Goal: Find specific page/section: Find specific page/section

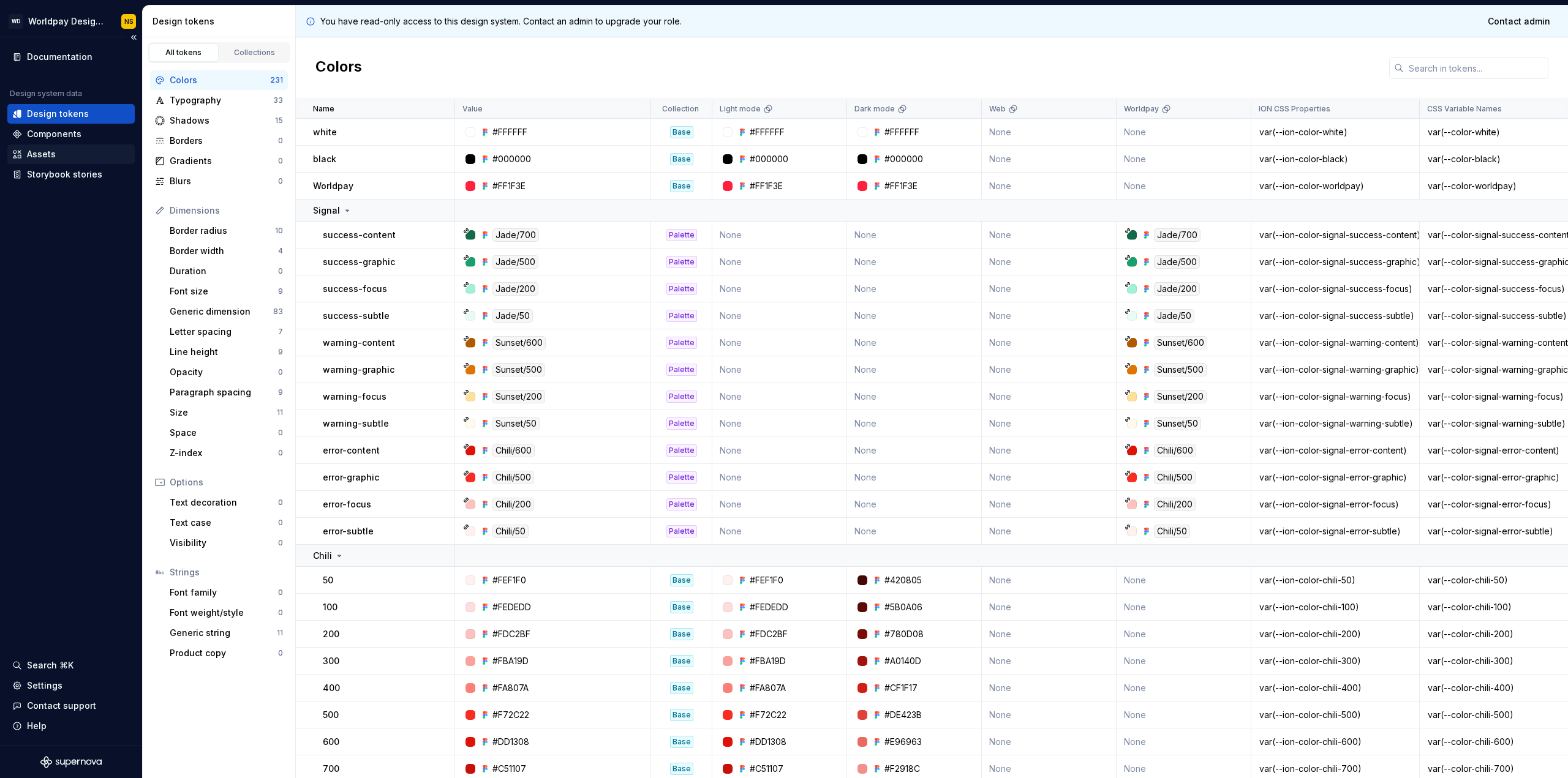
click at [47, 153] on div "Assets" at bounding box center [41, 154] width 29 height 12
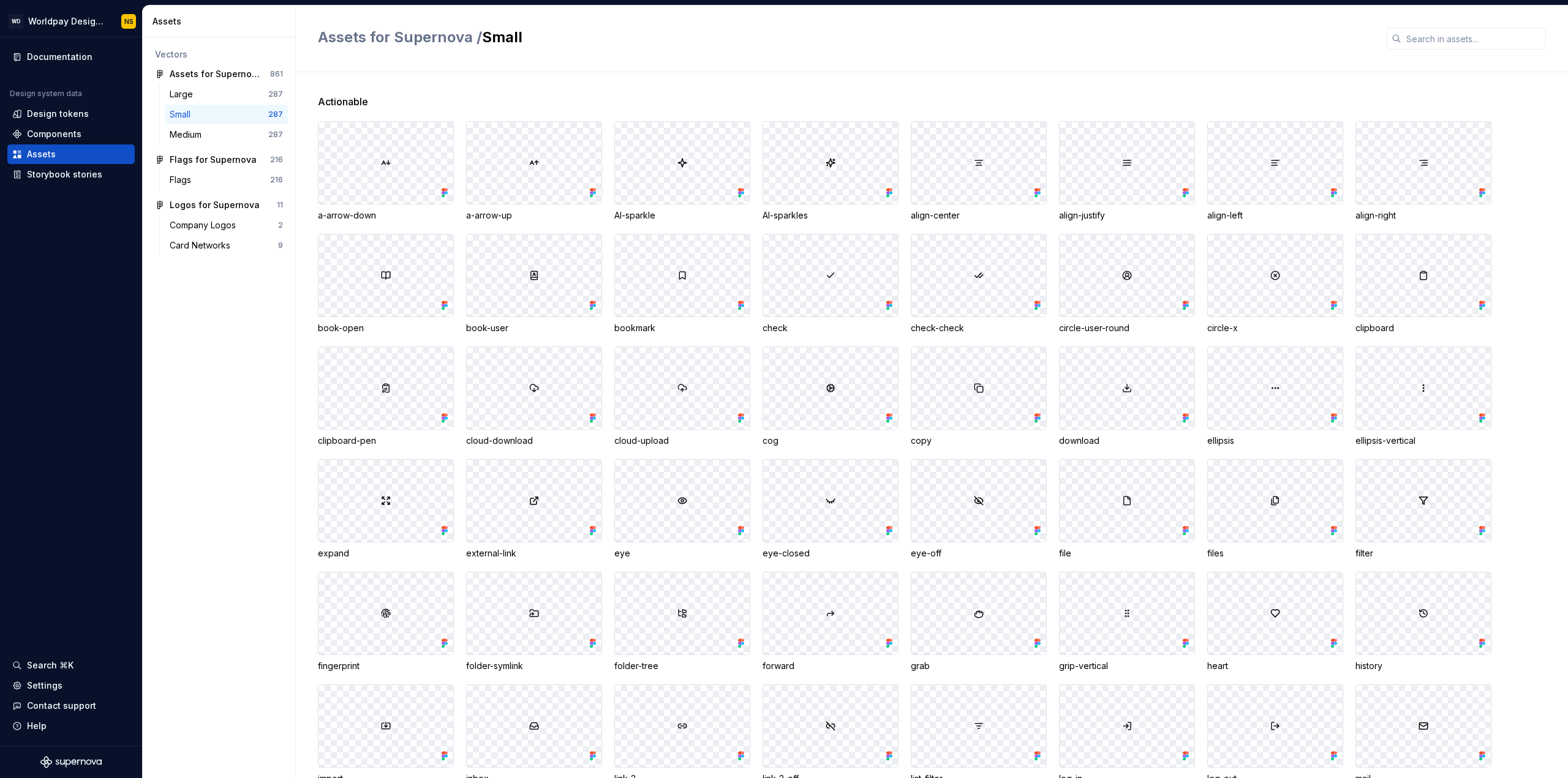
click at [680, 501] on img at bounding box center [682, 501] width 10 height 10
click at [741, 531] on icon at bounding box center [742, 531] width 3 height 3
click at [625, 552] on div "eye" at bounding box center [682, 554] width 136 height 12
click at [680, 506] on div at bounding box center [682, 501] width 135 height 82
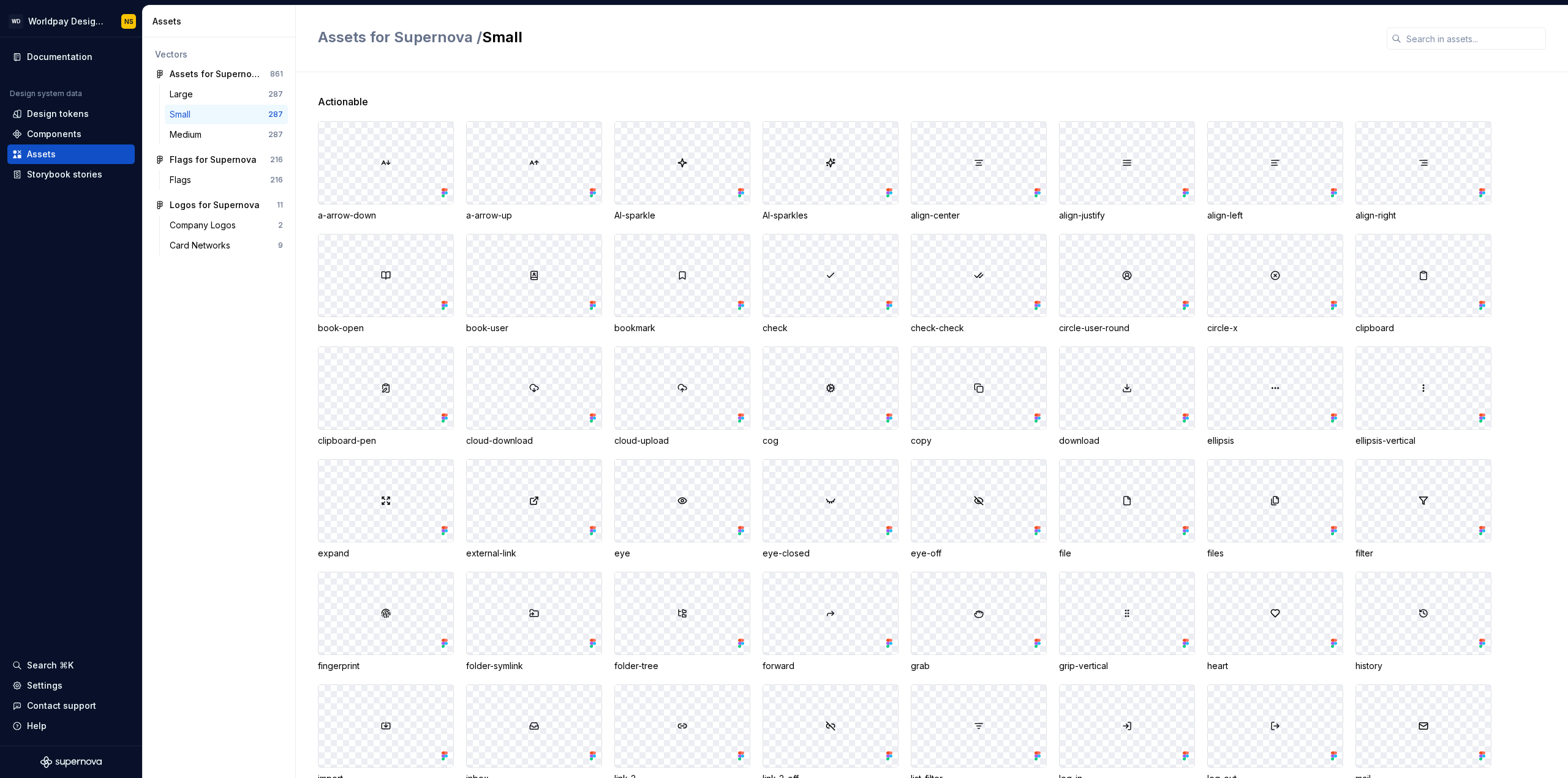
click at [684, 499] on img at bounding box center [682, 501] width 10 height 10
drag, startPoint x: 684, startPoint y: 499, endPoint x: 670, endPoint y: 505, distance: 15.2
click at [670, 505] on div at bounding box center [682, 501] width 135 height 82
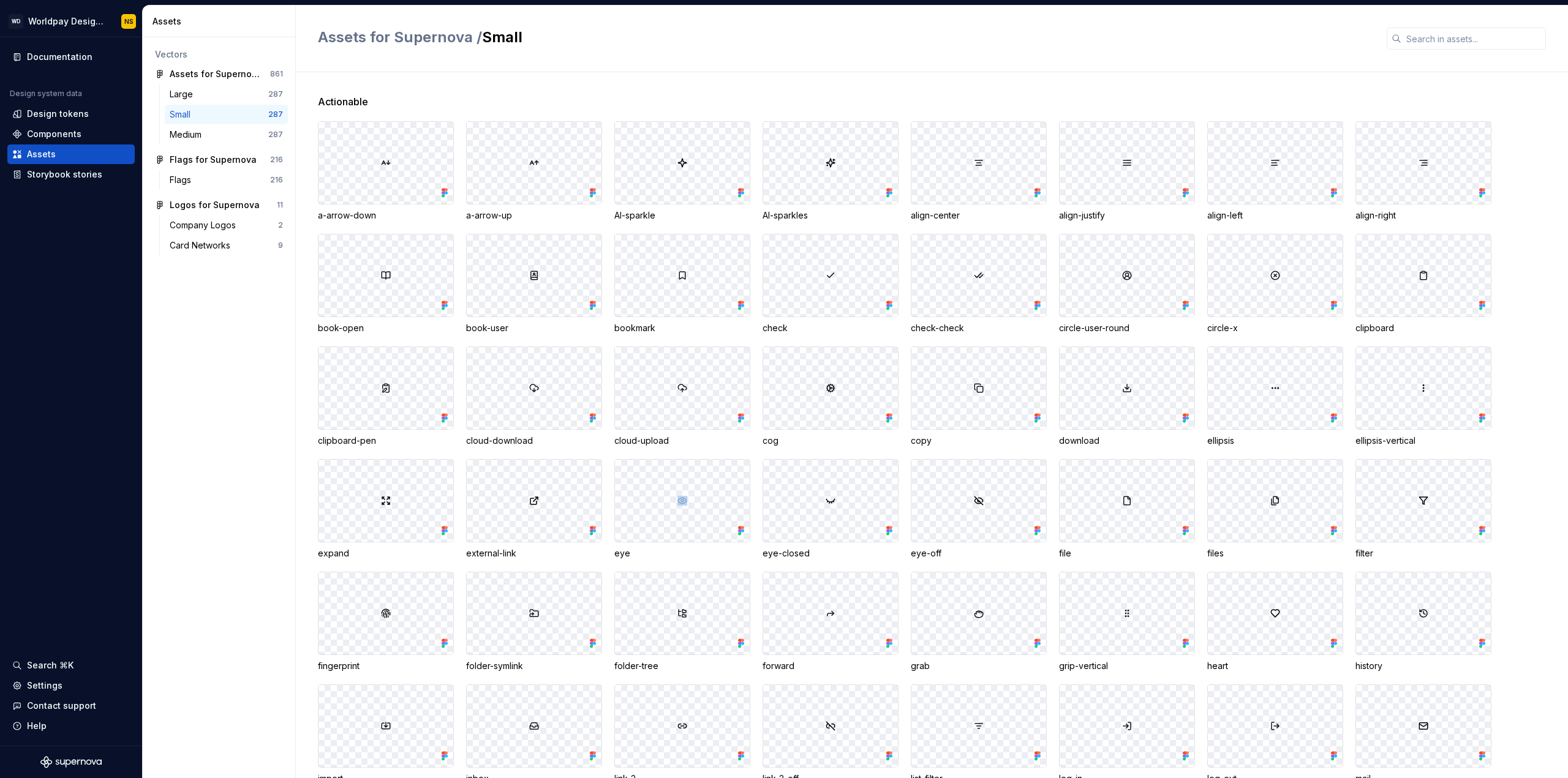
drag, startPoint x: 684, startPoint y: 499, endPoint x: 668, endPoint y: 514, distance: 21.9
click at [668, 514] on div at bounding box center [682, 501] width 135 height 82
click at [621, 551] on div "eye" at bounding box center [682, 554] width 136 height 12
click at [740, 529] on icon at bounding box center [739, 531] width 3 height 3
click at [691, 502] on div at bounding box center [682, 501] width 135 height 82
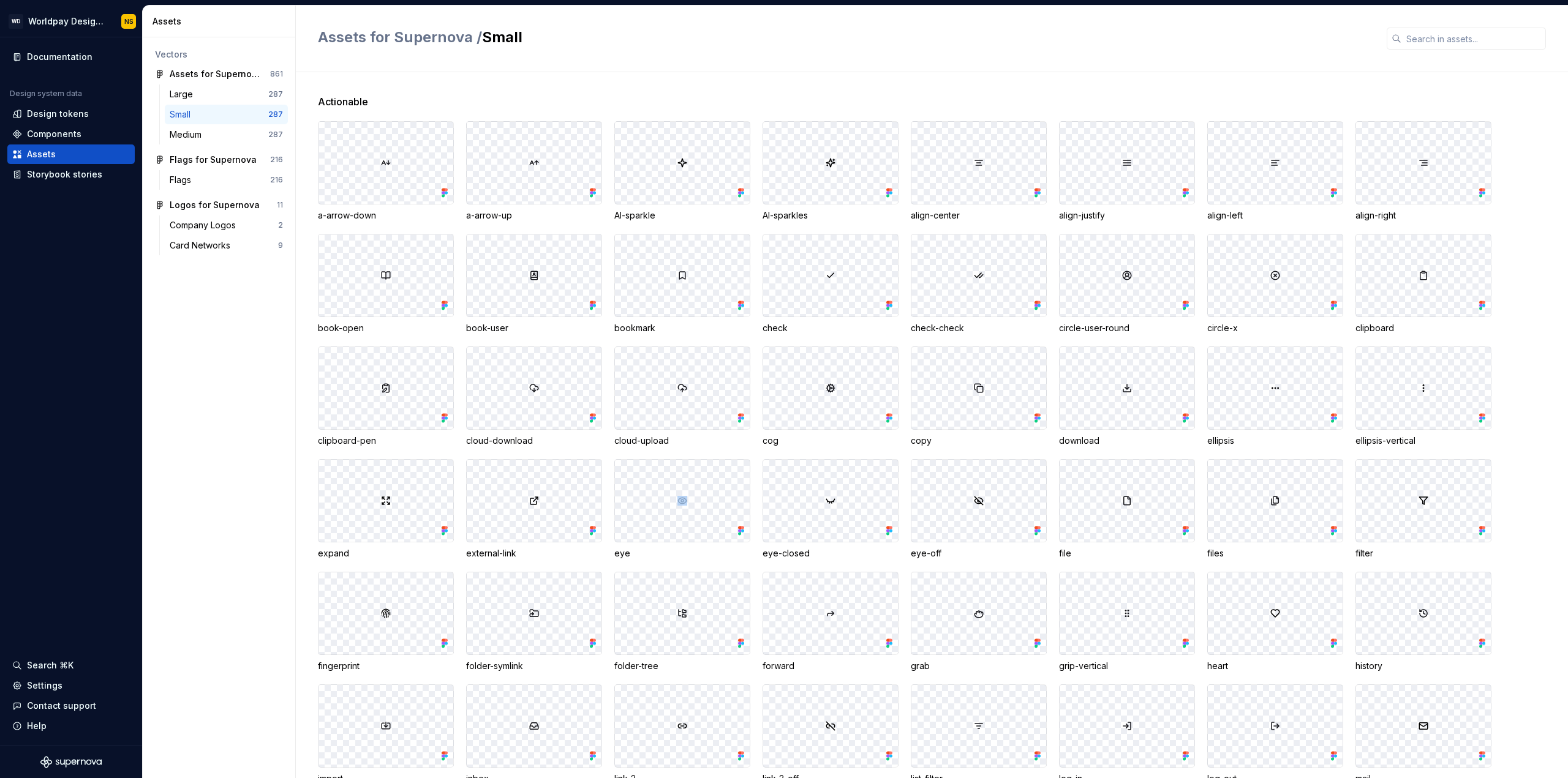
click at [691, 502] on div at bounding box center [682, 501] width 135 height 82
click at [686, 504] on img at bounding box center [682, 501] width 10 height 10
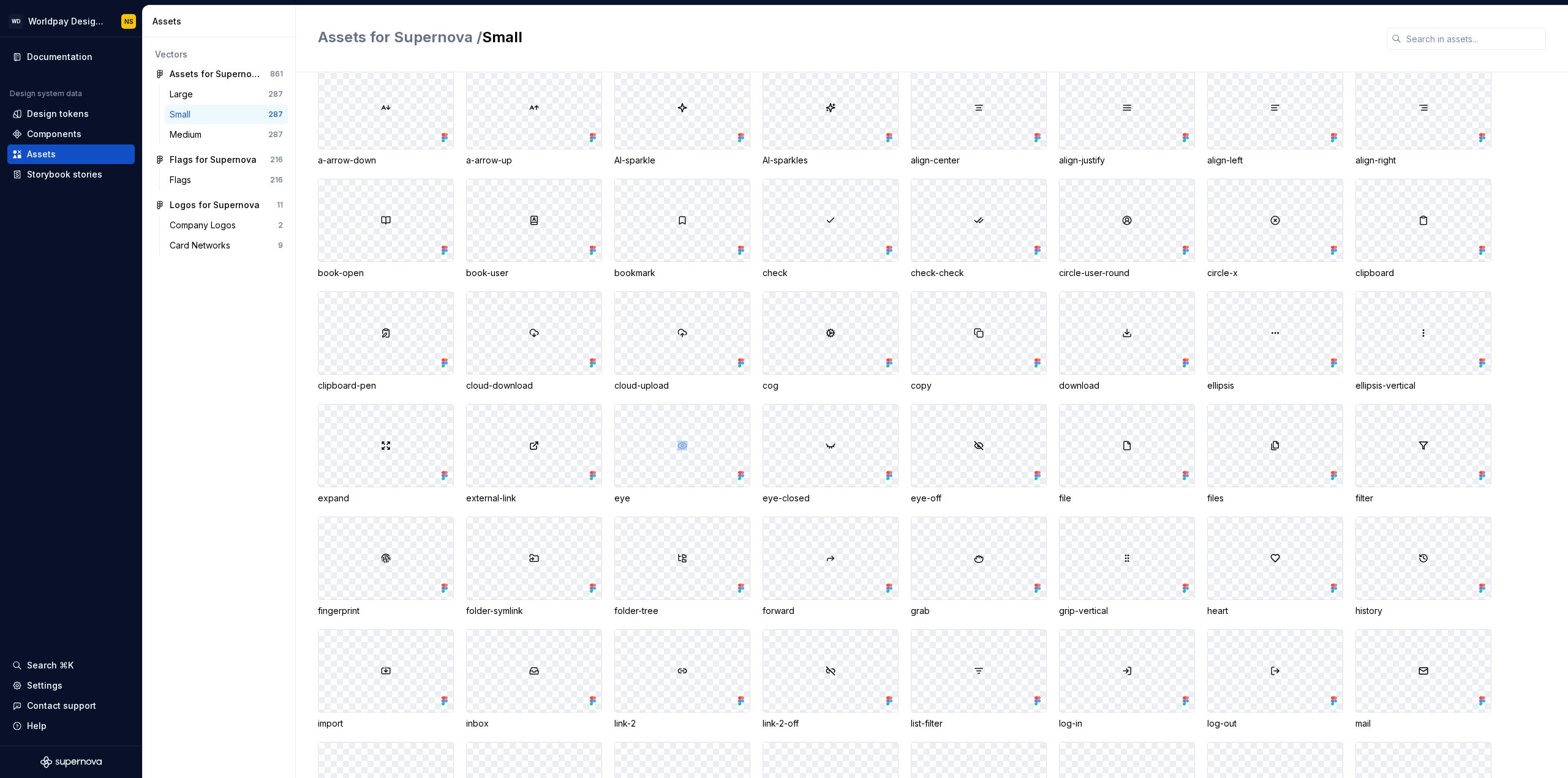
scroll to position [61, 0]
click at [682, 436] on img at bounding box center [682, 440] width 10 height 10
click at [676, 439] on div at bounding box center [682, 440] width 135 height 82
drag, startPoint x: 666, startPoint y: 428, endPoint x: 660, endPoint y: 429, distance: 6.1
click at [660, 429] on div at bounding box center [682, 440] width 135 height 82
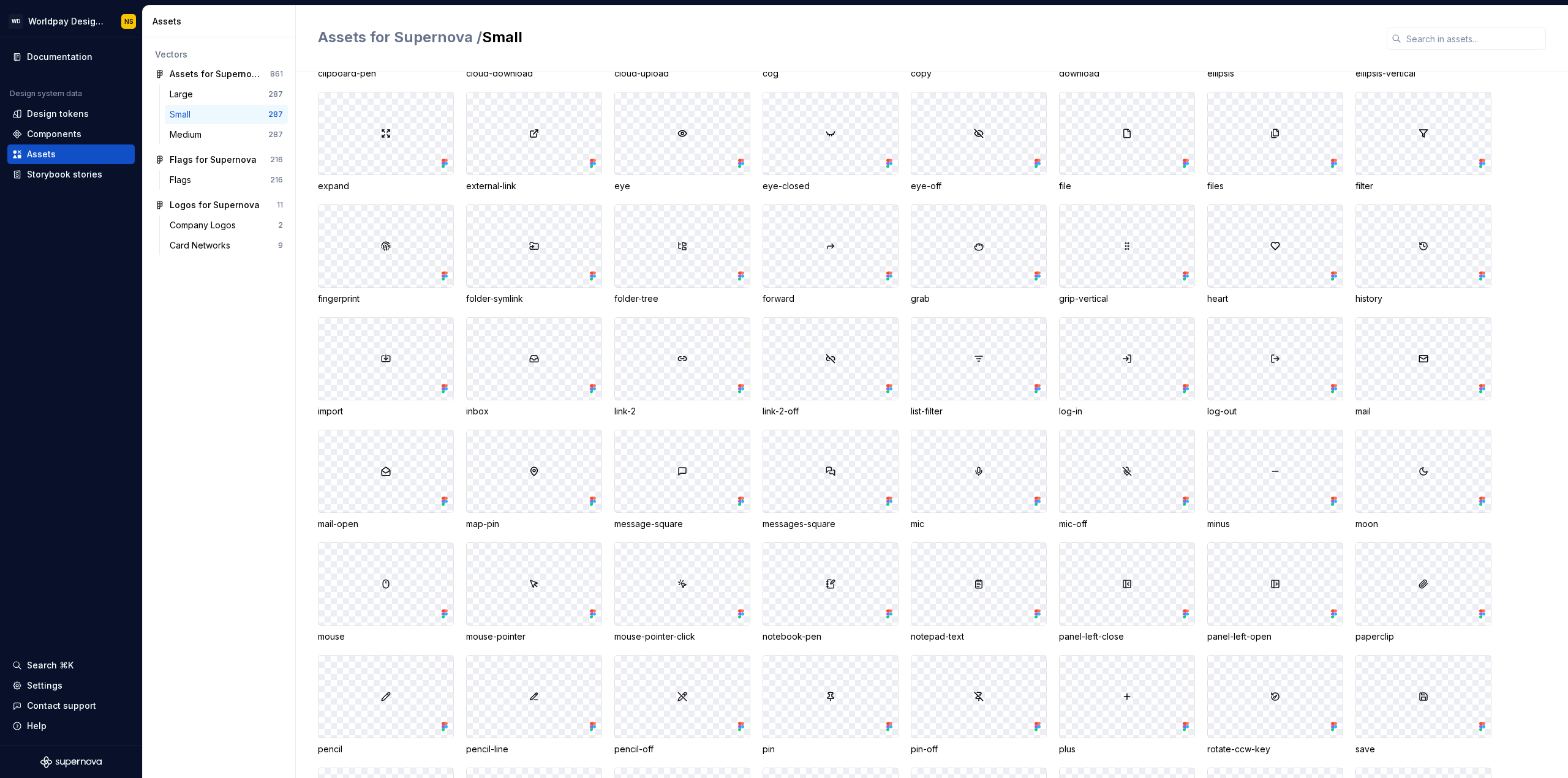
scroll to position [184, 0]
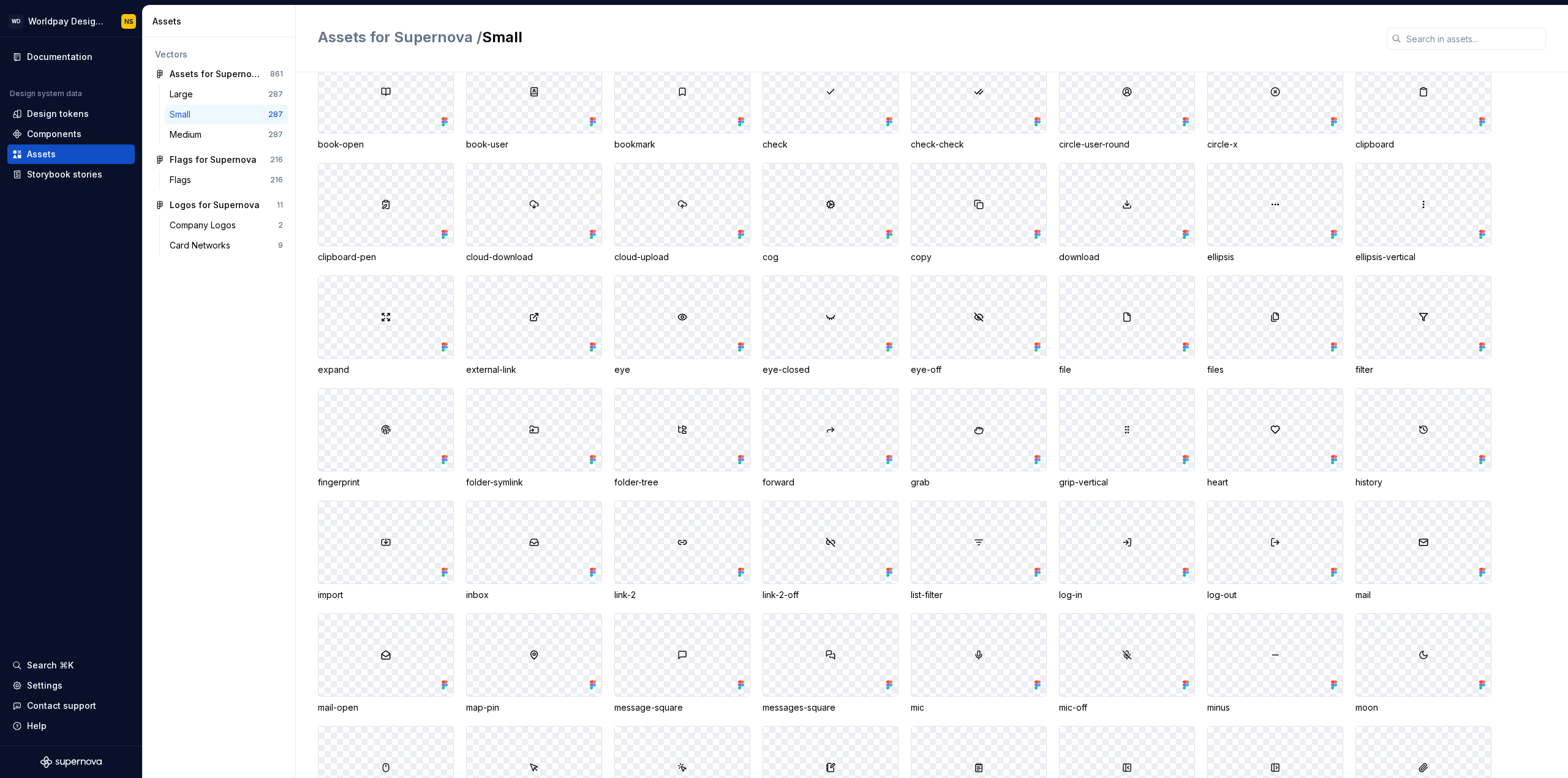
click at [625, 371] on div "eye" at bounding box center [682, 370] width 136 height 12
drag, startPoint x: 624, startPoint y: 371, endPoint x: 603, endPoint y: 371, distance: 21.0
click at [603, 371] on div "a-arrow-down a-arrow-up AI-sparkle AI-sparkles align-center align-justify align…" at bounding box center [943, 607] width 1250 height 1340
click at [690, 318] on div at bounding box center [682, 317] width 135 height 82
click at [42, 176] on div "Storybook stories" at bounding box center [64, 174] width 75 height 12
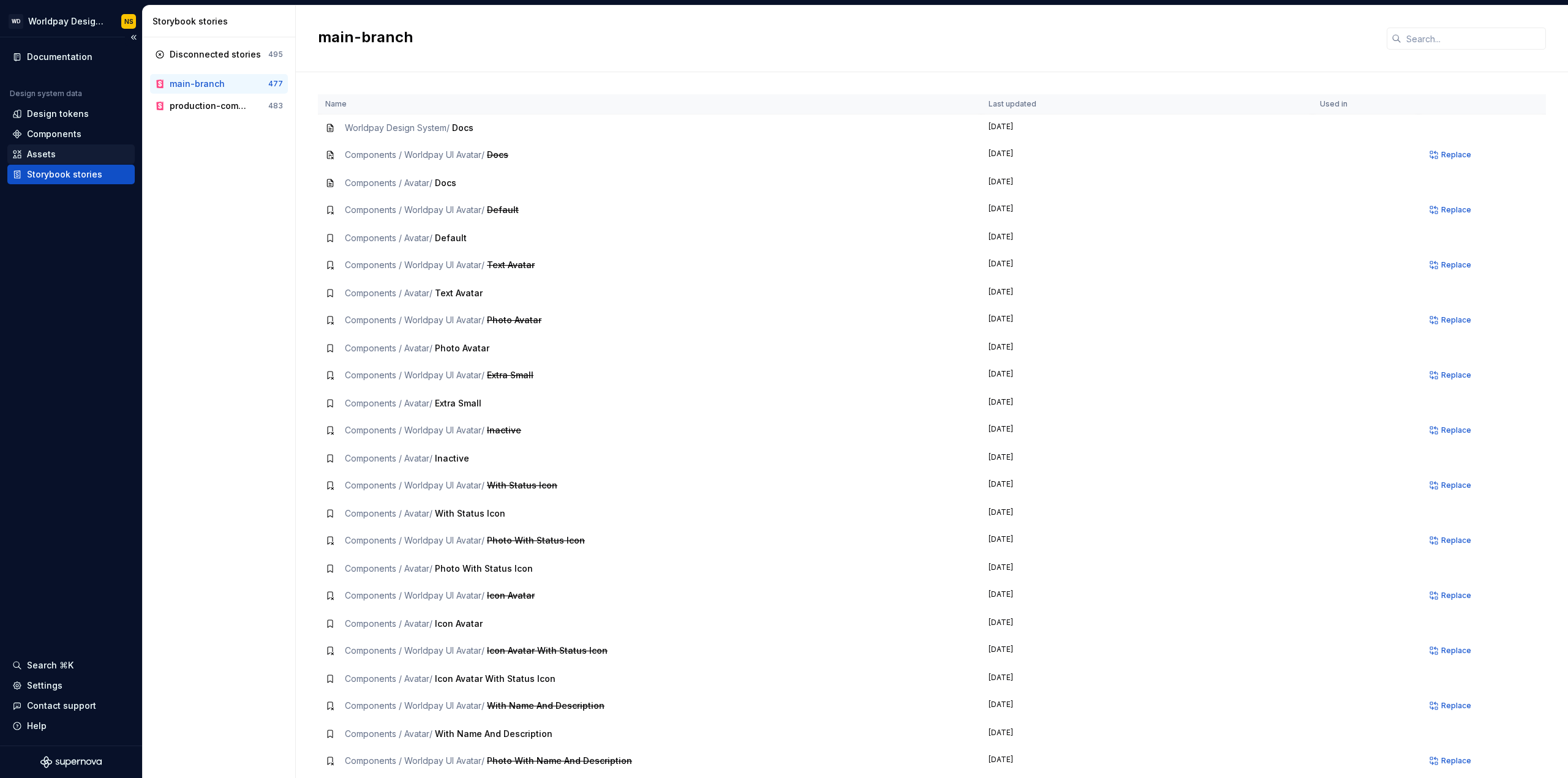
click at [39, 156] on div "Assets" at bounding box center [41, 154] width 29 height 12
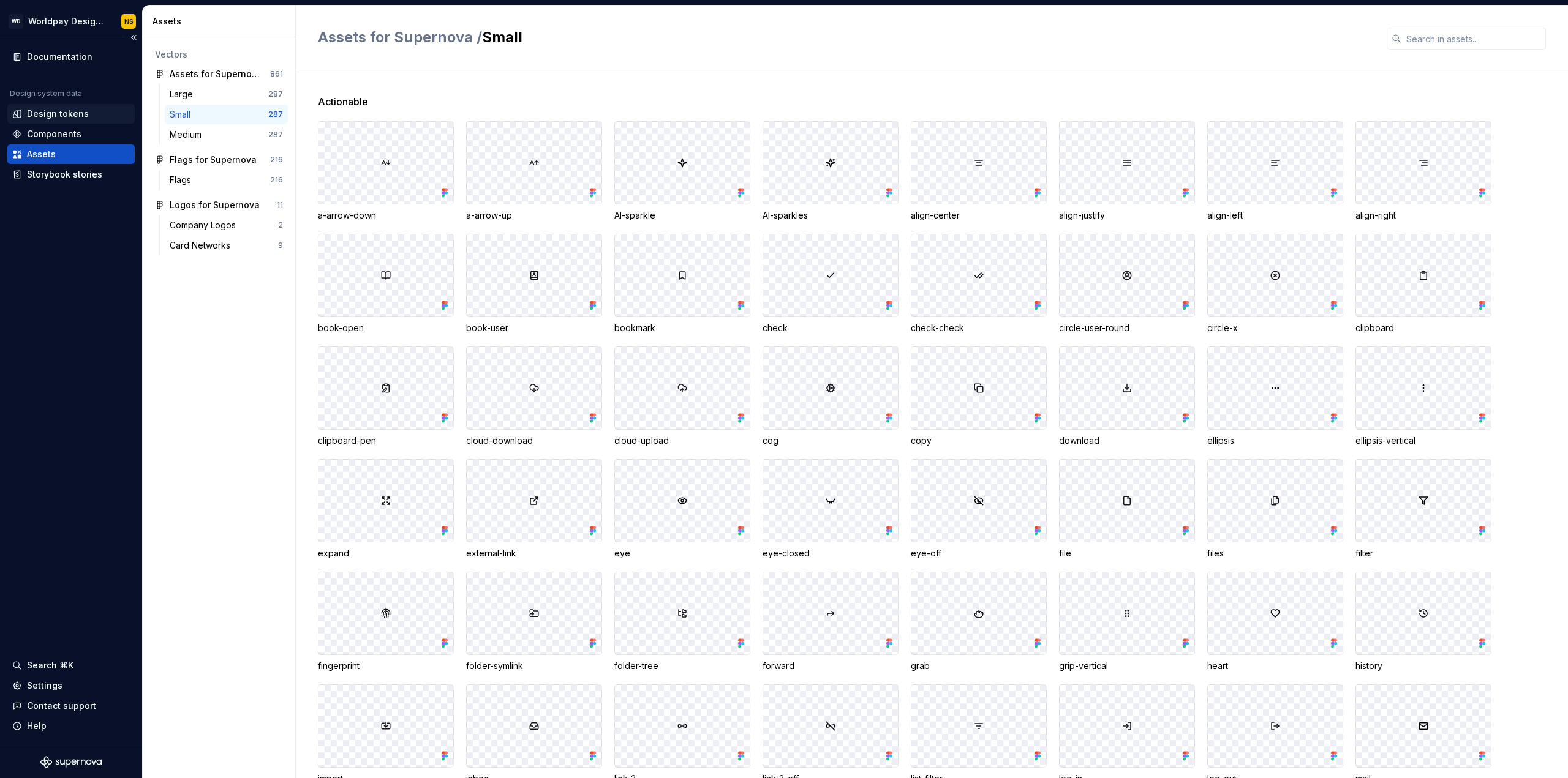
click at [57, 111] on div "Design tokens" at bounding box center [58, 114] width 62 height 12
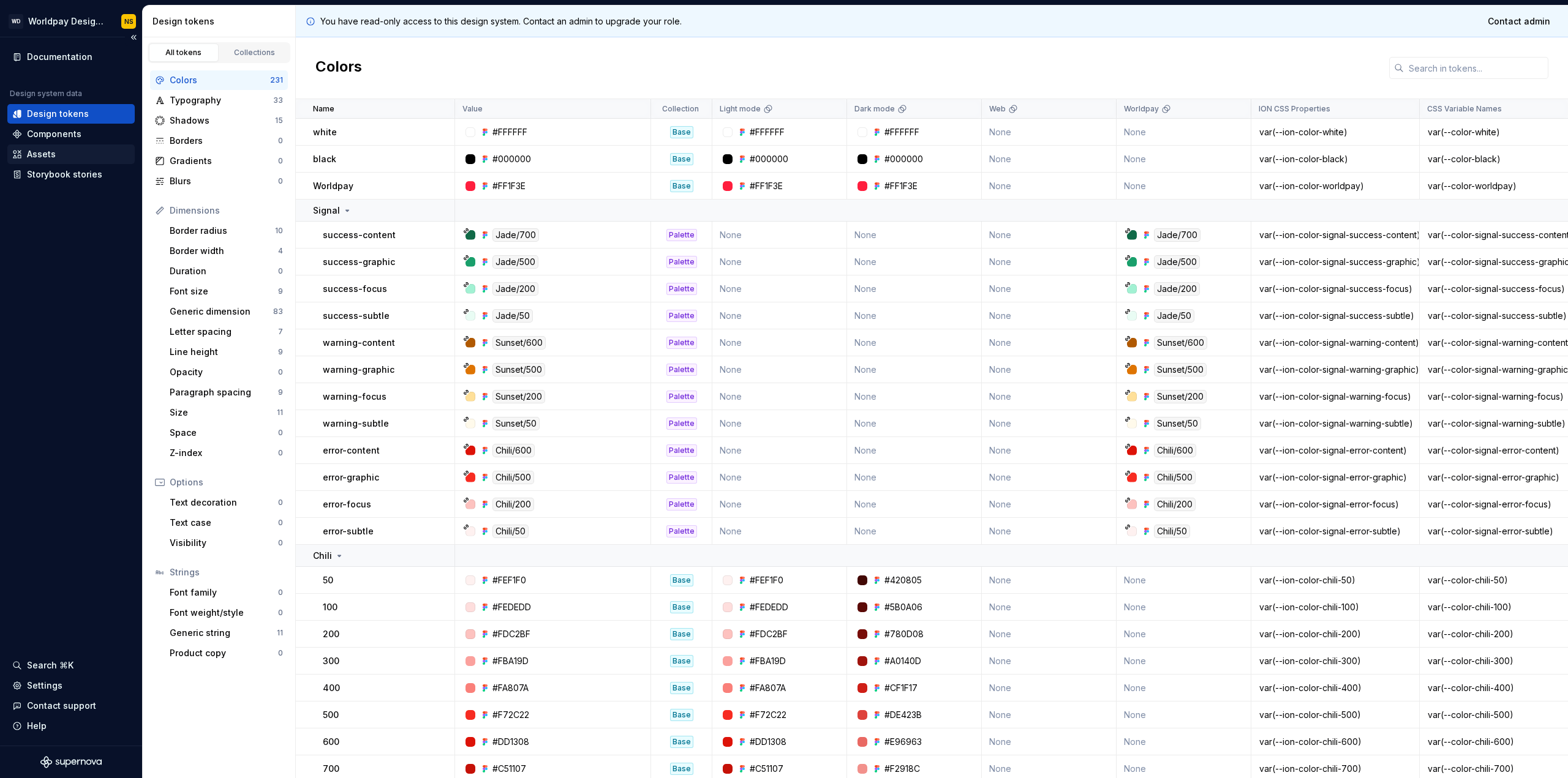
click at [40, 156] on div "Assets" at bounding box center [41, 154] width 29 height 12
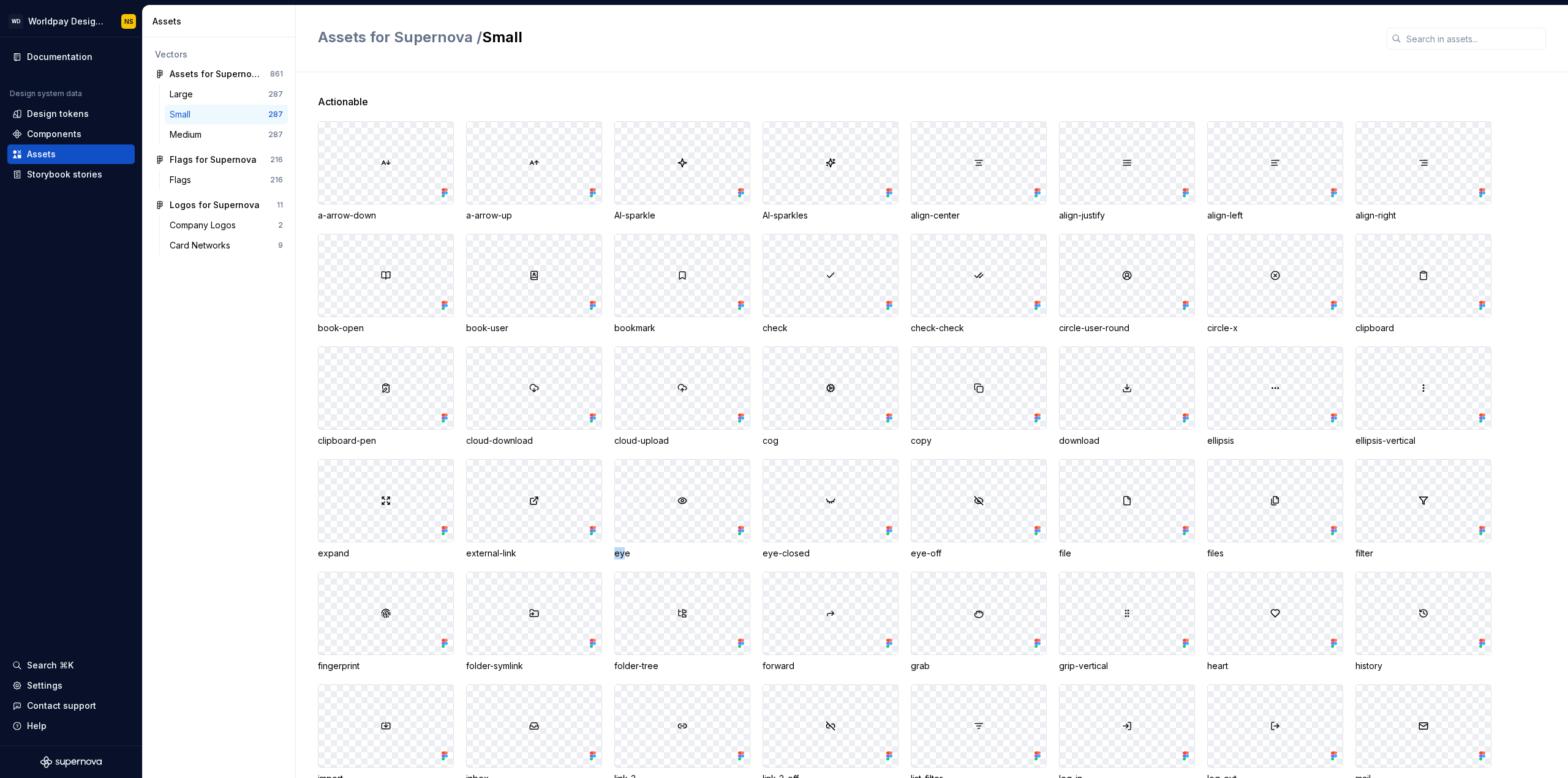
drag, startPoint x: 621, startPoint y: 553, endPoint x: 615, endPoint y: 553, distance: 6.0
click at [615, 553] on div "eye" at bounding box center [682, 554] width 136 height 12
click at [641, 552] on div "eye" at bounding box center [682, 554] width 136 height 12
drag, startPoint x: 634, startPoint y: 556, endPoint x: 648, endPoint y: 495, distance: 62.6
click at [648, 495] on div "eye" at bounding box center [682, 509] width 136 height 101
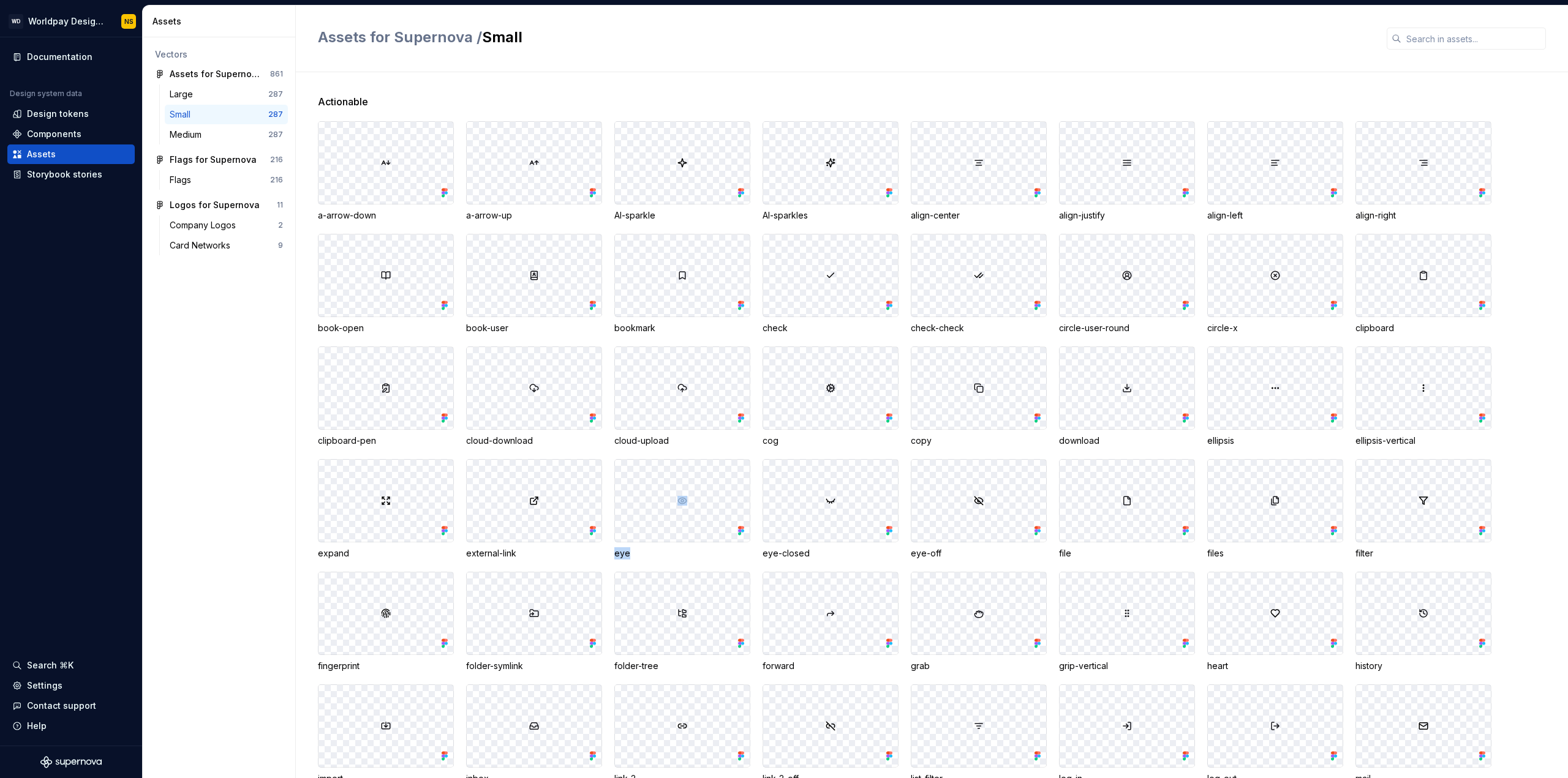
click at [693, 505] on div at bounding box center [682, 501] width 135 height 82
drag, startPoint x: 686, startPoint y: 504, endPoint x: 658, endPoint y: 501, distance: 28.2
click at [658, 501] on div at bounding box center [682, 501] width 135 height 82
click at [914, 54] on div "Assets for Supernova / Small" at bounding box center [931, 39] width 1272 height 67
click at [681, 501] on img at bounding box center [682, 501] width 10 height 10
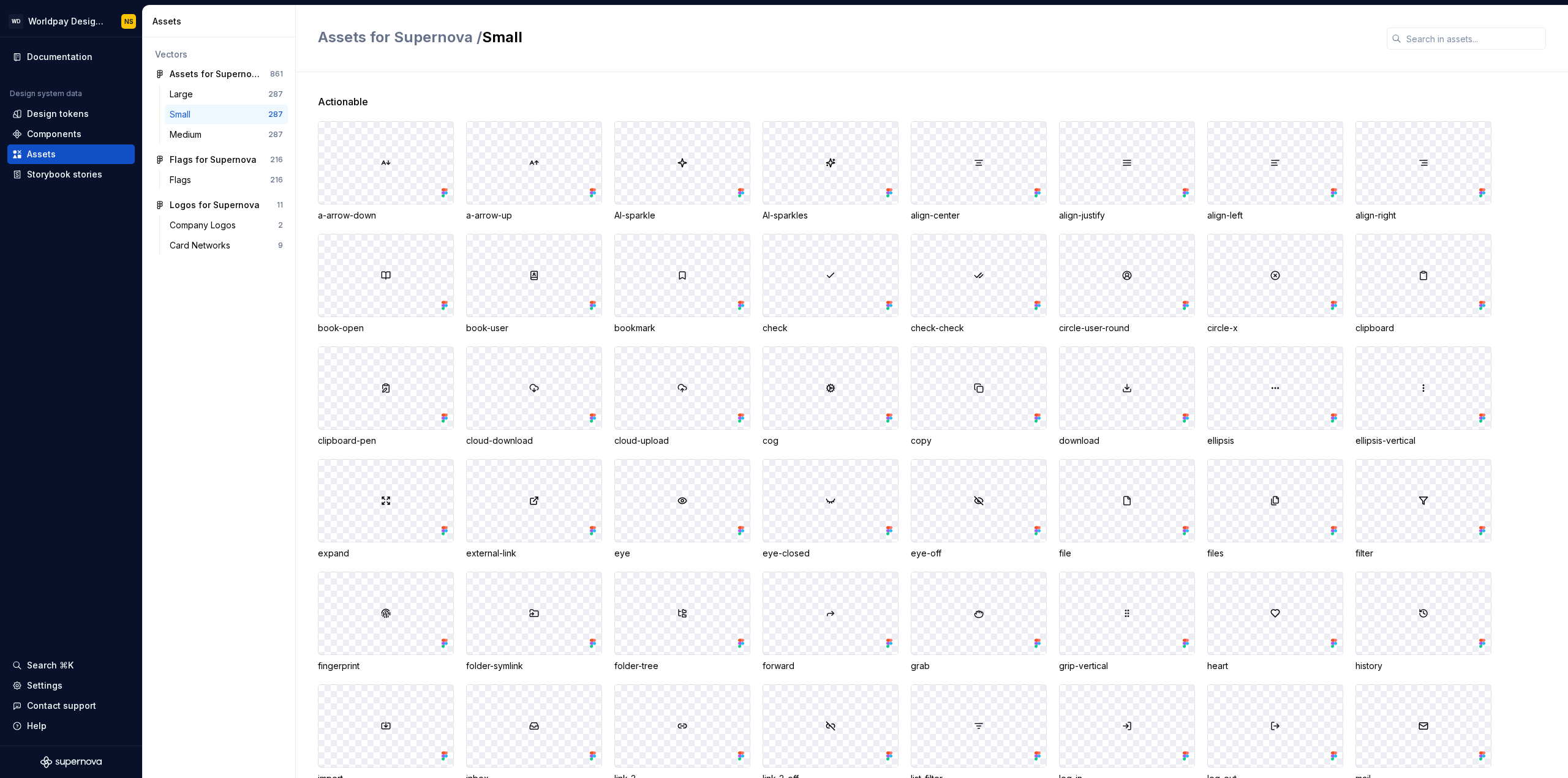
drag, startPoint x: 681, startPoint y: 501, endPoint x: 649, endPoint y: 524, distance: 39.4
click at [649, 524] on div at bounding box center [682, 501] width 135 height 82
click at [680, 502] on img at bounding box center [682, 501] width 10 height 10
drag, startPoint x: 680, startPoint y: 502, endPoint x: 210, endPoint y: 384, distance: 484.6
click at [210, 384] on div "Vectors Assets for Supernova 861 Large 287 Small 287 Medium 287 Flags for Super…" at bounding box center [219, 407] width 152 height 740
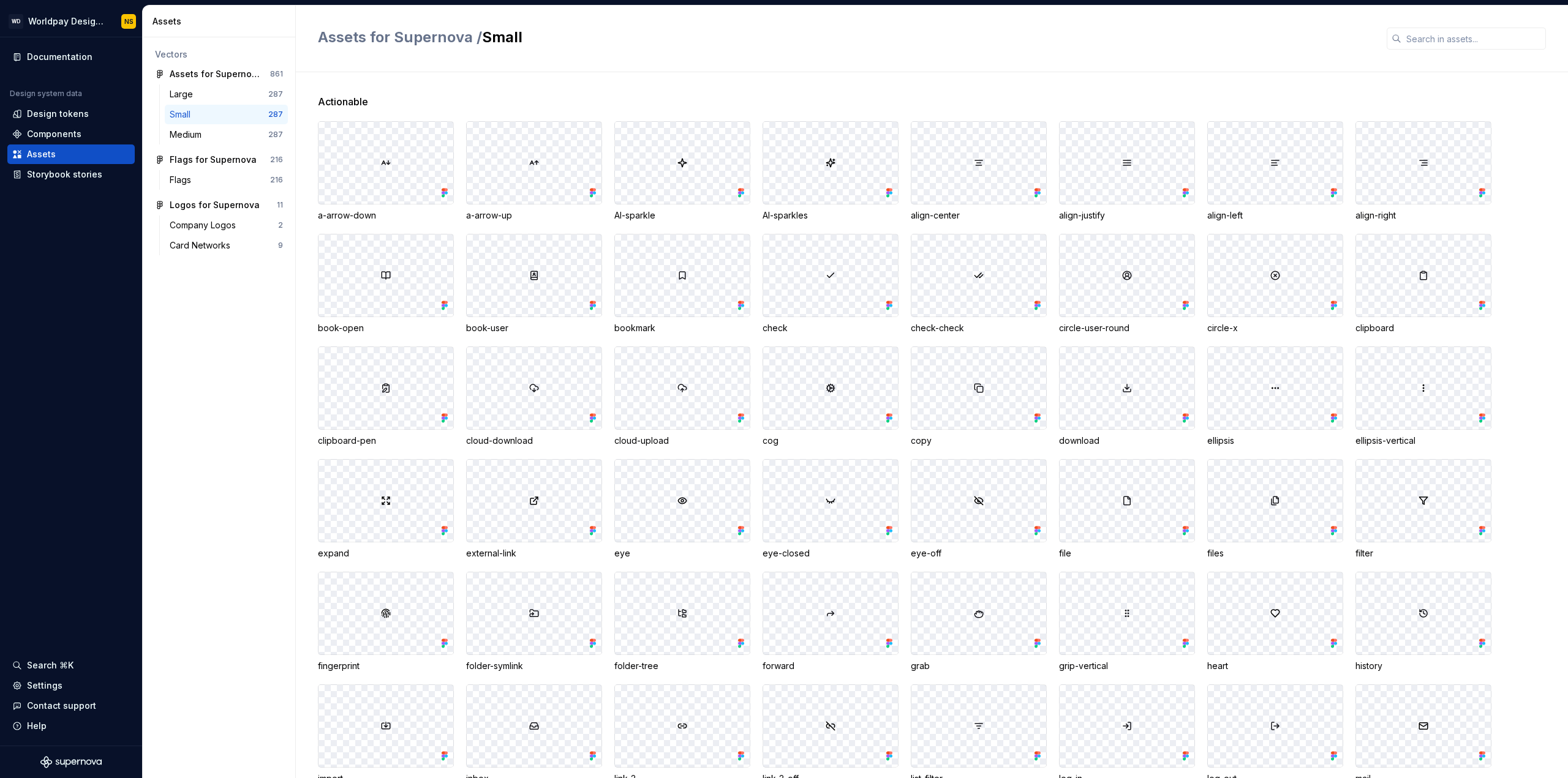
click at [1439, 60] on div "Assets for Supernova / Small" at bounding box center [931, 39] width 1272 height 67
click at [1441, 47] on input "text" at bounding box center [1473, 38] width 145 height 22
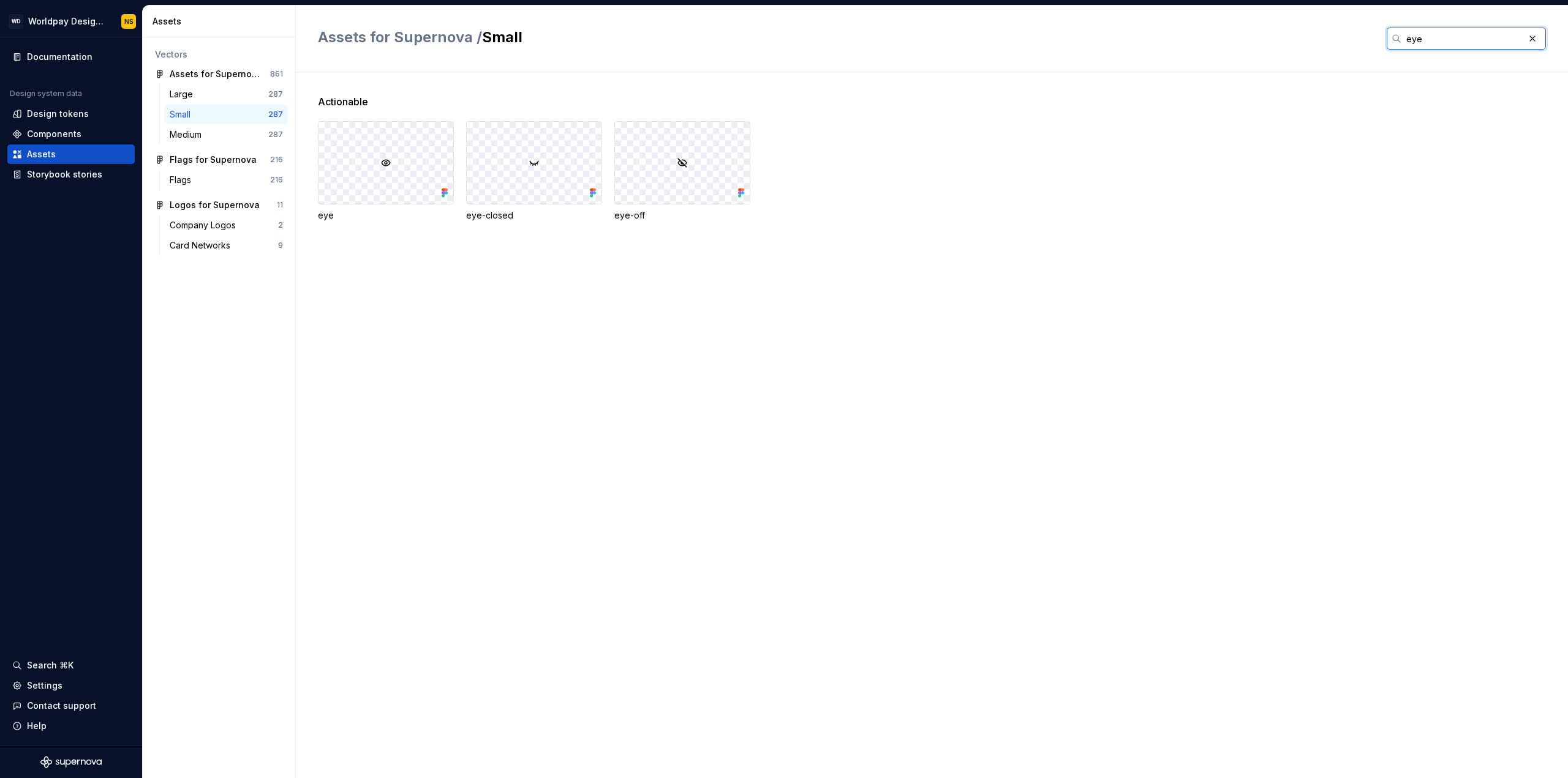
type input "eye"
click at [444, 190] on icon at bounding box center [446, 190] width 3 height 3
click at [333, 213] on div "eye" at bounding box center [385, 215] width 136 height 12
click at [323, 217] on div "eye" at bounding box center [385, 215] width 136 height 12
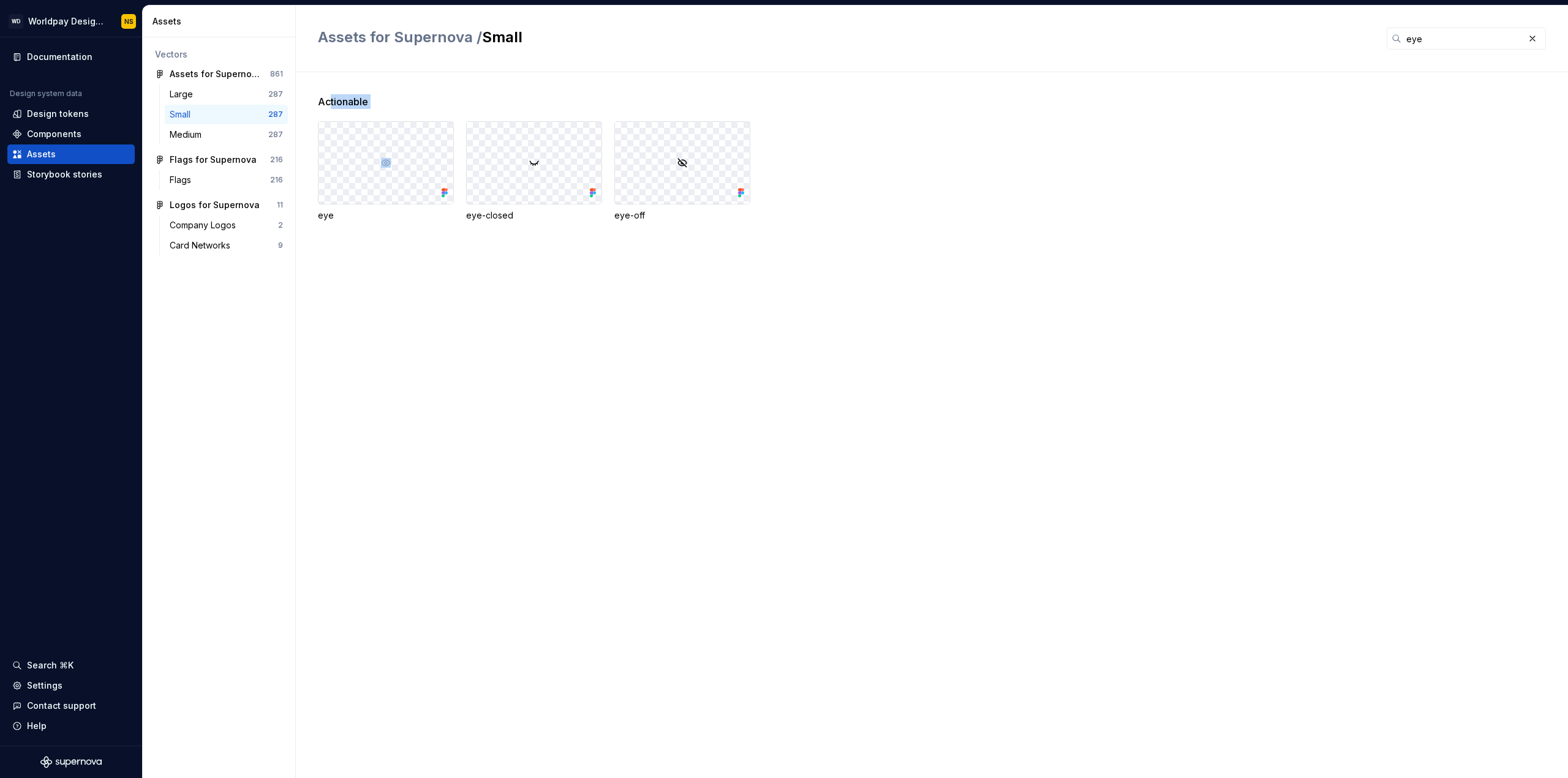
click at [329, 113] on div "Actionable eye eye-closed eye-off" at bounding box center [943, 173] width 1250 height 157
click at [336, 94] on span "Actionable" at bounding box center [343, 102] width 50 height 15
click at [379, 109] on div "Actionable eye eye-closed eye-off" at bounding box center [943, 173] width 1250 height 157
click at [361, 167] on div at bounding box center [385, 163] width 135 height 82
drag, startPoint x: 381, startPoint y: 164, endPoint x: 1004, endPoint y: 123, distance: 624.3
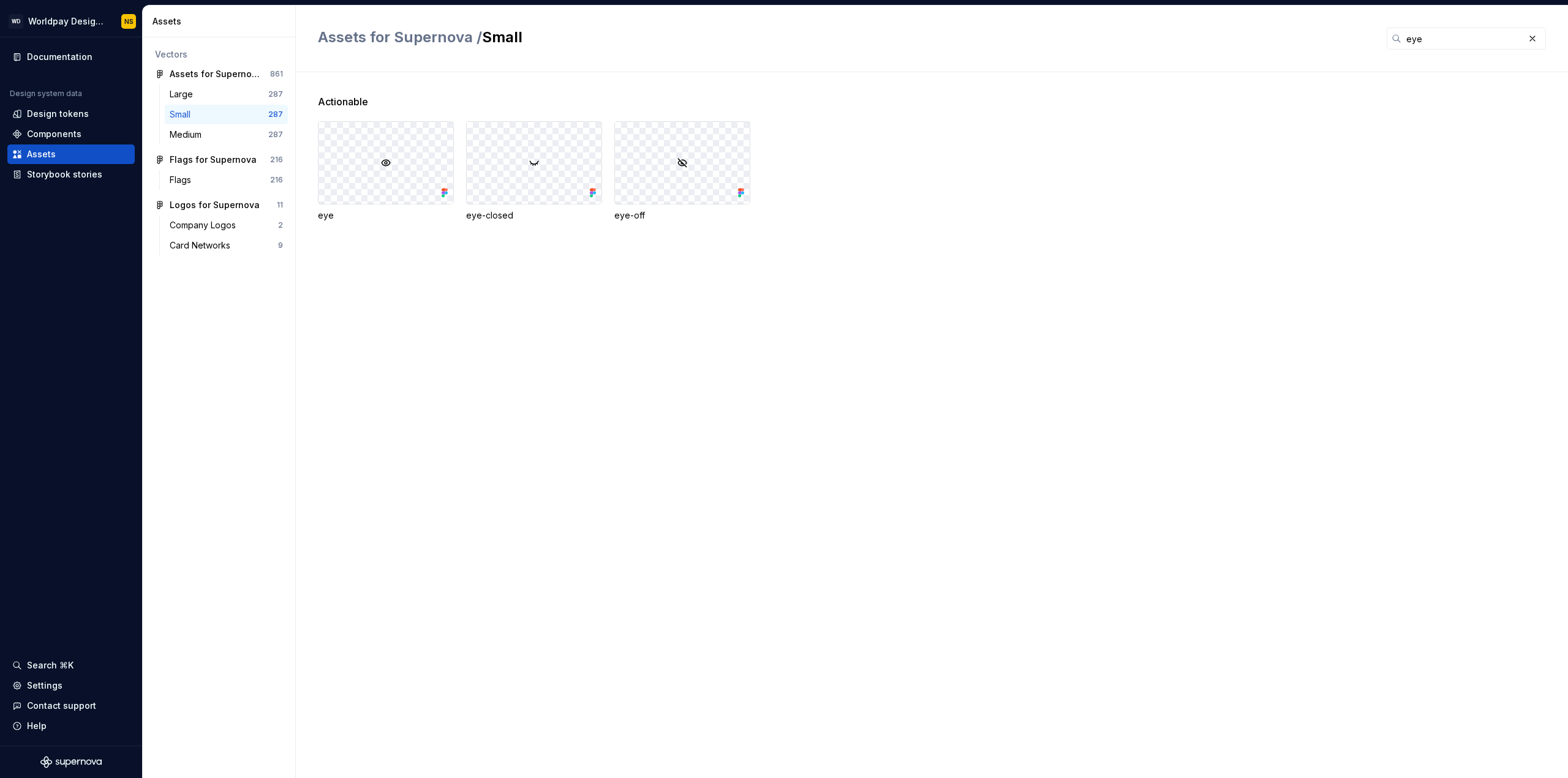
click at [1004, 123] on div "eye eye-closed eye-off" at bounding box center [943, 172] width 1250 height 101
